Goal: Check status: Check status

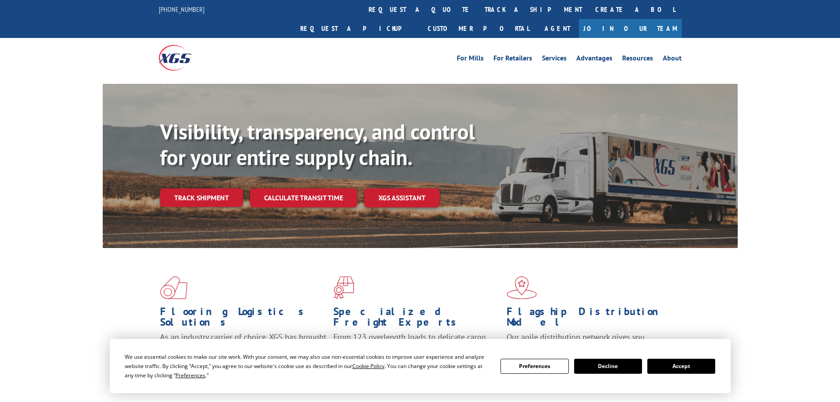
click at [676, 368] on button "Accept" at bounding box center [681, 366] width 68 height 15
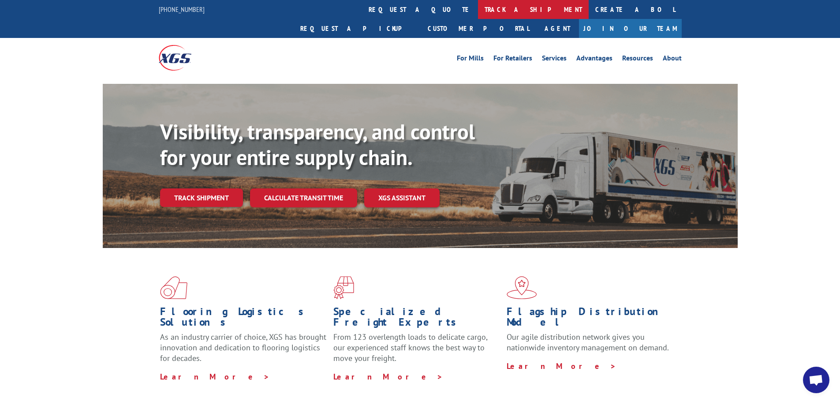
click at [478, 13] on link "track a shipment" at bounding box center [533, 9] width 111 height 19
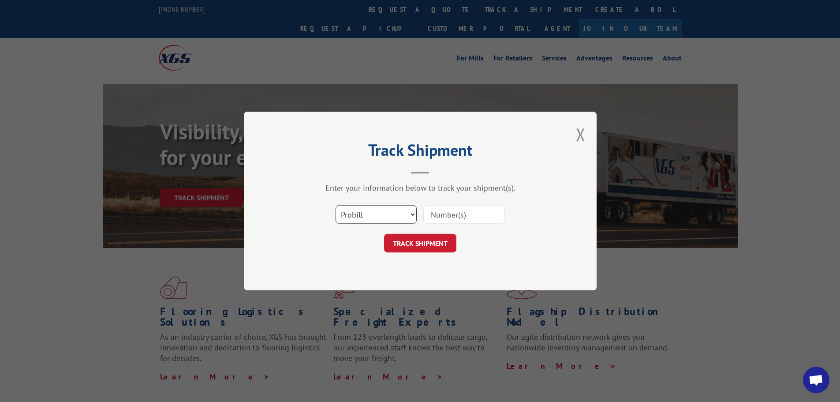
drag, startPoint x: 362, startPoint y: 213, endPoint x: 363, endPoint y: 218, distance: 5.0
click at [362, 216] on select "Select category... Probill BOL PO" at bounding box center [376, 214] width 81 height 19
select select "bol"
click at [336, 205] on select "Select category... Probill BOL PO" at bounding box center [376, 214] width 81 height 19
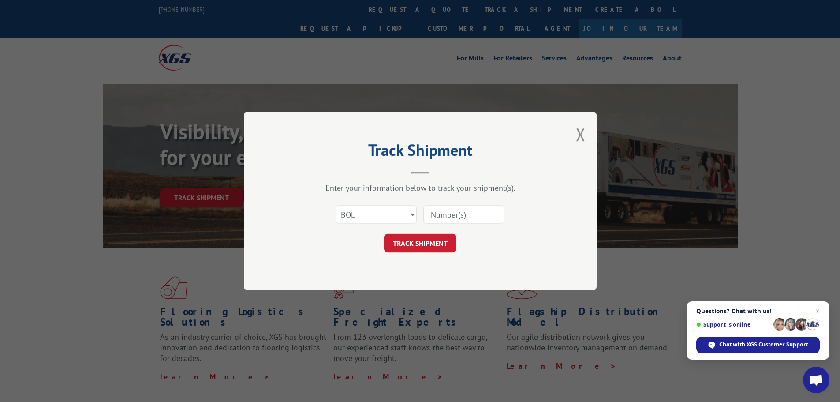
click at [453, 212] on input at bounding box center [463, 214] width 81 height 19
paste input "5192934"
type input "5192934"
click at [450, 242] on button "TRACK SHIPMENT" at bounding box center [420, 243] width 72 height 19
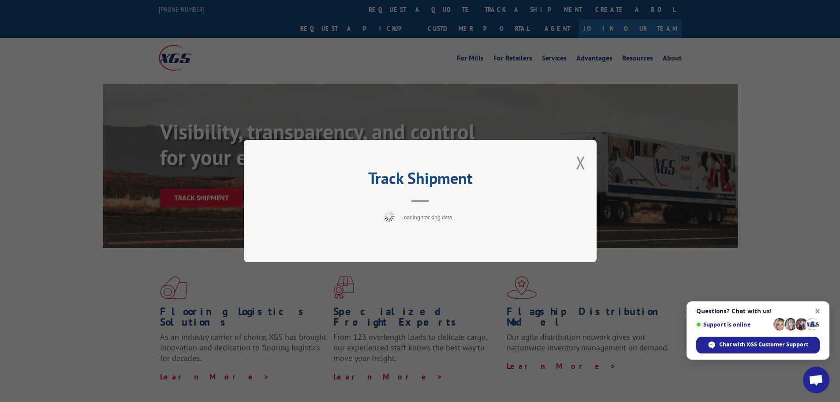
click at [821, 311] on span "Close chat" at bounding box center [817, 311] width 11 height 11
